Goal: Contribute content

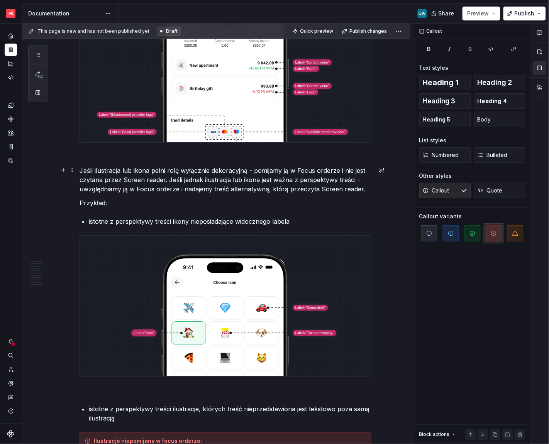
scroll to position [1587, 0]
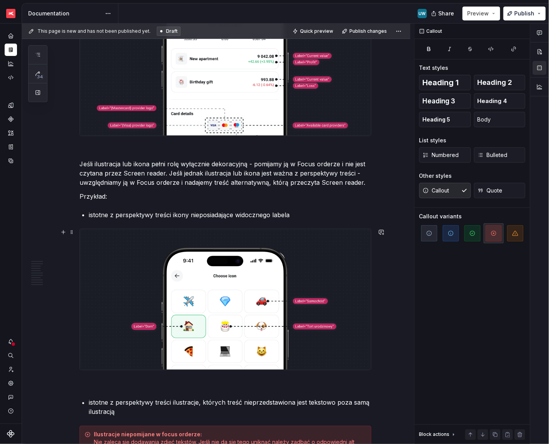
click at [333, 285] on img at bounding box center [225, 299] width 291 height 141
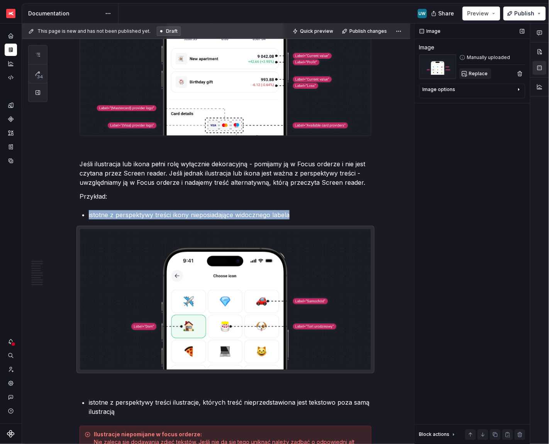
click at [476, 68] on button "Replace" at bounding box center [475, 73] width 32 height 11
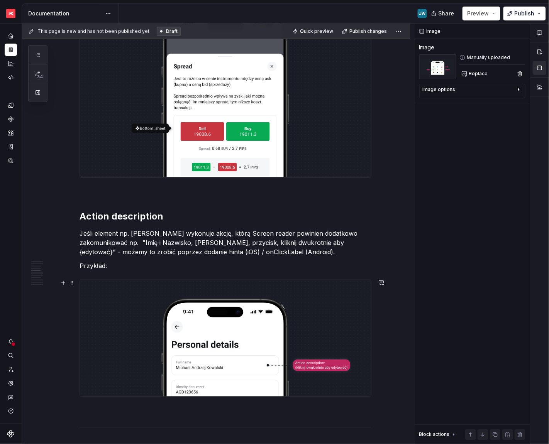
scroll to position [2231, 0]
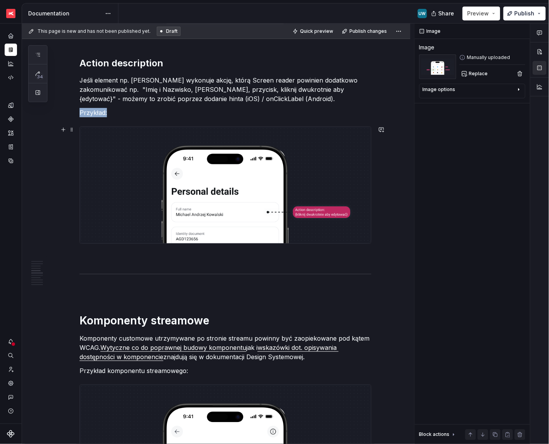
click at [318, 217] on img at bounding box center [225, 185] width 291 height 117
click at [466, 74] on button "Replace" at bounding box center [475, 73] width 32 height 11
click at [363, 30] on span "Publish changes" at bounding box center [367, 31] width 37 height 6
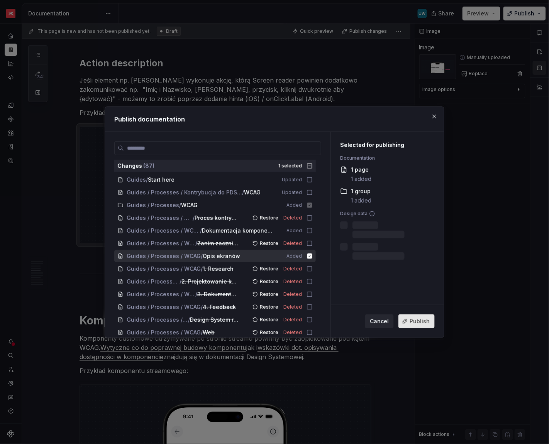
click at [418, 325] on span "Publish" at bounding box center [420, 322] width 20 height 8
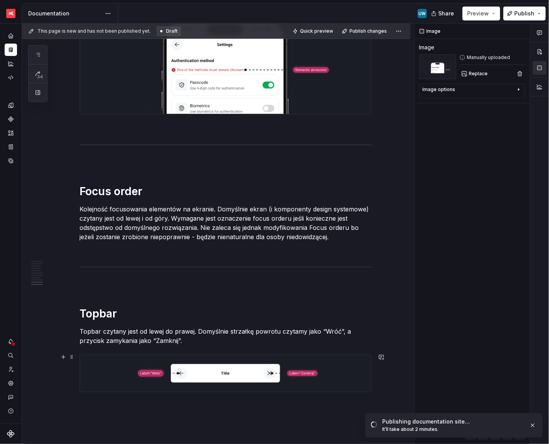
scroll to position [4059, 0]
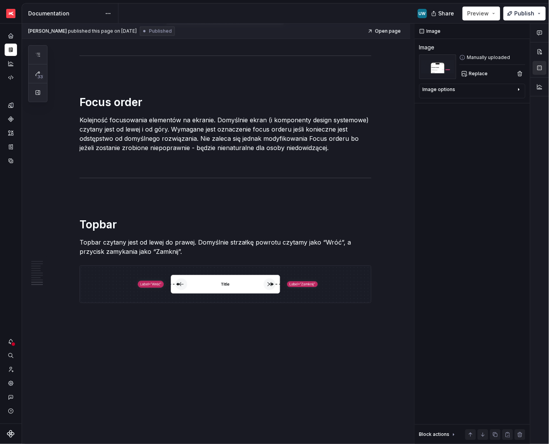
type textarea "*"
